Goal: Transaction & Acquisition: Purchase product/service

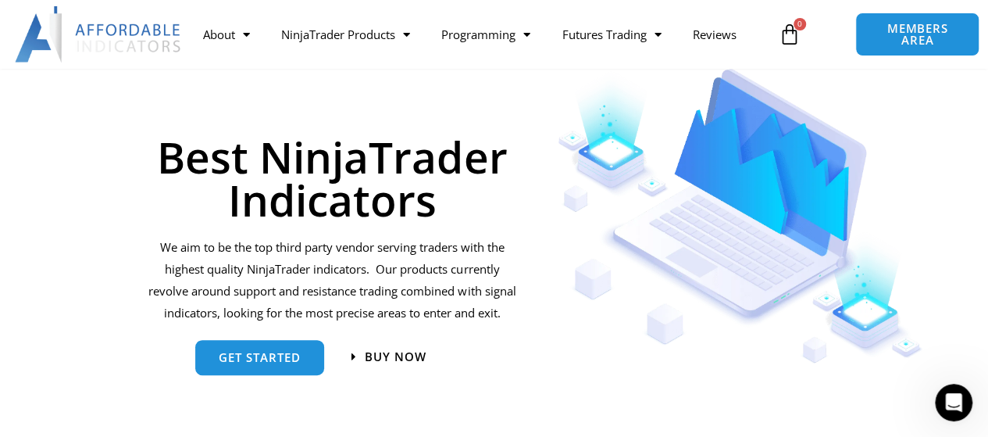
scroll to position [234, 0]
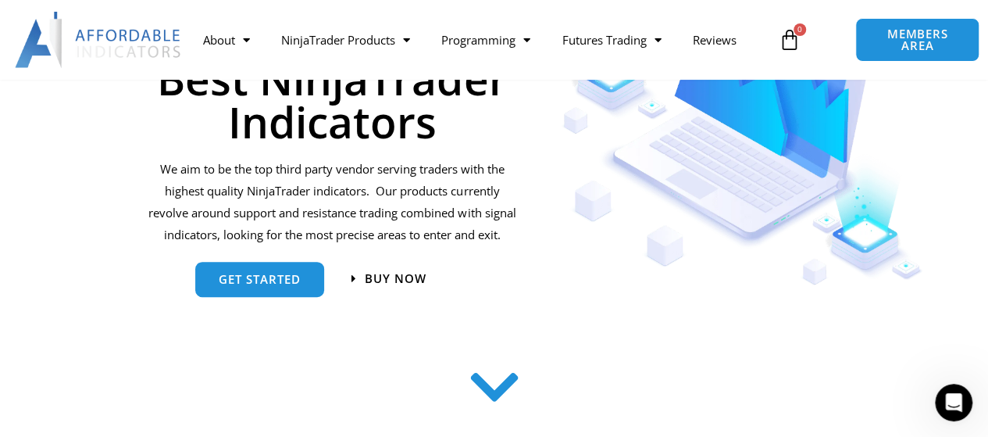
drag, startPoint x: 398, startPoint y: 304, endPoint x: 319, endPoint y: 330, distance: 84.0
click at [319, 312] on section "get started Buy now" at bounding box center [332, 283] width 376 height 59
click at [258, 279] on span "get started" at bounding box center [260, 273] width 82 height 12
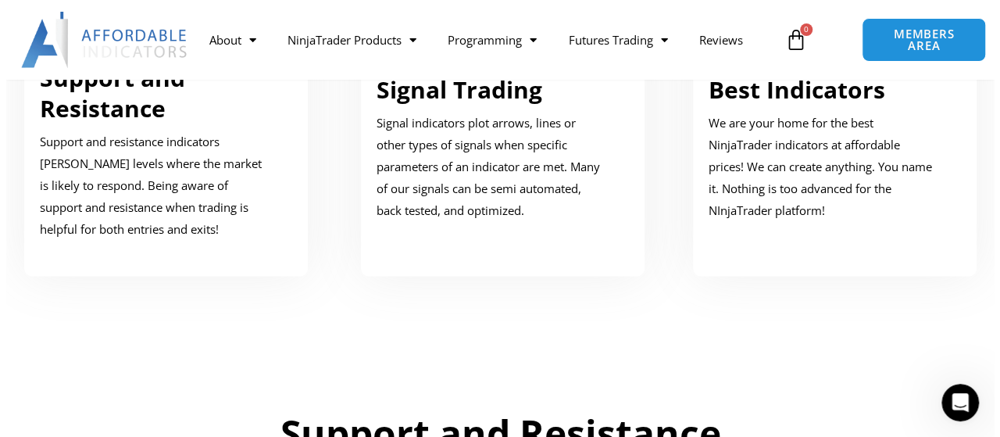
scroll to position [932, 0]
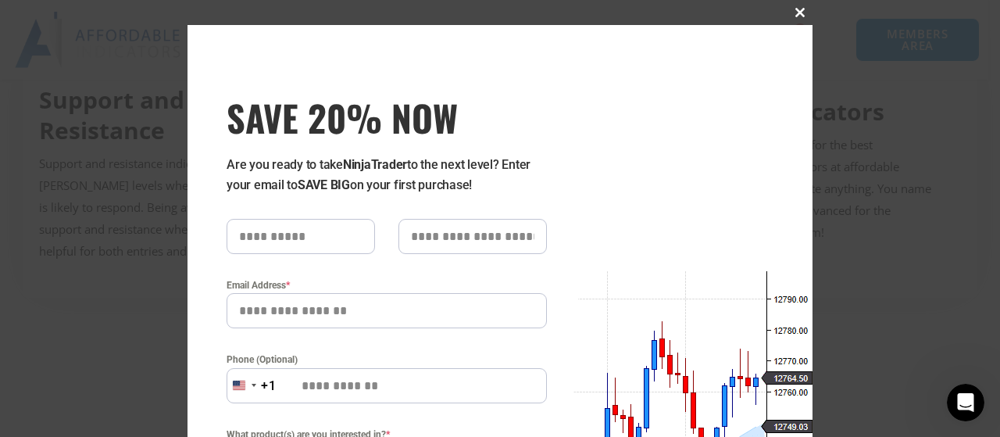
scroll to position [234, 0]
